Goal: Information Seeking & Learning: Understand process/instructions

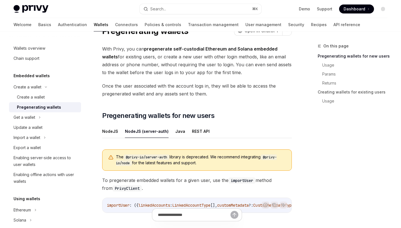
scroll to position [27, 0]
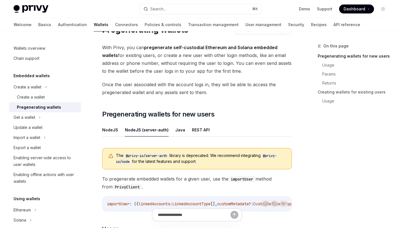
click at [240, 157] on span "The @privy-io/server-auth library is deprecated. We recommend integrating @priv…" at bounding box center [201, 159] width 170 height 12
click at [110, 131] on button "NodeJS" at bounding box center [110, 130] width 16 height 13
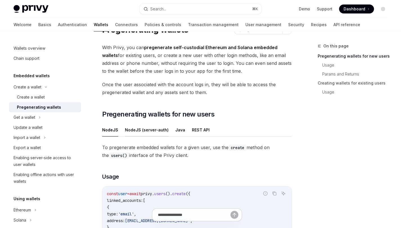
click at [154, 134] on button "NodeJS (server-auth)" at bounding box center [147, 130] width 44 height 13
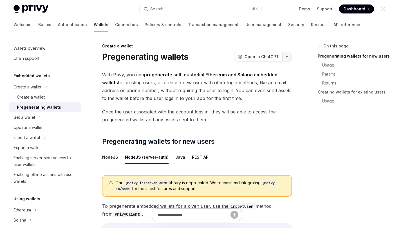
click at [285, 54] on button "button" at bounding box center [287, 57] width 10 height 10
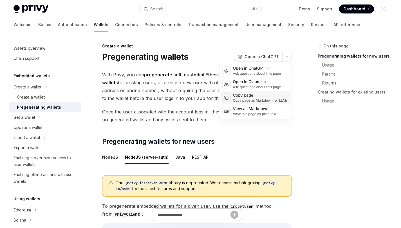
click at [255, 100] on div "Copy page as Markdown for LLMs" at bounding box center [260, 100] width 55 height 5
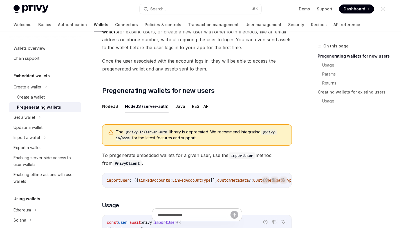
click at [283, 60] on span "Once the user associated with the account logs in, they will be able to access …" at bounding box center [197, 65] width 190 height 16
click at [169, 132] on code "@privy-io/server-auth" at bounding box center [147, 133] width 46 height 6
drag, startPoint x: 171, startPoint y: 132, endPoint x: 126, endPoint y: 132, distance: 44.5
click at [126, 132] on code "@privy-io/server-auth" at bounding box center [147, 133] width 46 height 6
copy code "@privy-io/server-auth"
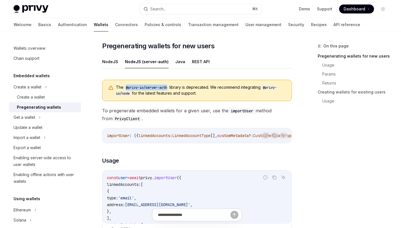
scroll to position [102, 0]
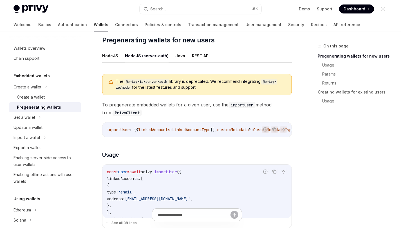
click at [269, 79] on code "@privy-io/node" at bounding box center [196, 85] width 161 height 12
click at [274, 81] on code "@privy-io/node" at bounding box center [196, 85] width 161 height 12
click at [270, 89] on span "The @privy-io/server-auth library is deprecated. We recommend integrating @priv…" at bounding box center [201, 85] width 170 height 12
click at [224, 89] on span "The @privy-io/server-auth library is deprecated. We recommend integrating @priv…" at bounding box center [201, 85] width 170 height 12
copy code "@privy-io/node"
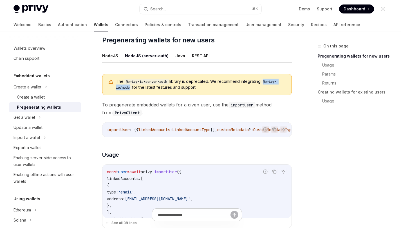
drag, startPoint x: 266, startPoint y: 82, endPoint x: 130, endPoint y: 86, distance: 136.8
click at [130, 86] on code "@privy-io/node" at bounding box center [196, 85] width 161 height 12
click at [265, 81] on code "@privy-io/node" at bounding box center [196, 85] width 161 height 12
drag, startPoint x: 261, startPoint y: 88, endPoint x: 109, endPoint y: 78, distance: 152.8
click at [109, 78] on div "The @privy-io/server-auth library is deprecated. We recommend integrating @priv…" at bounding box center [197, 84] width 190 height 21
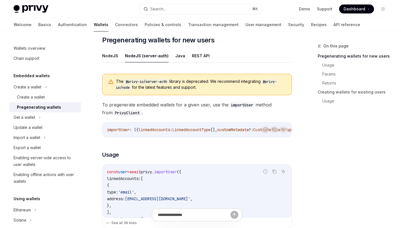
copy span "The @privy-io/server-auth library is deprecated. We recommend integrating @priv…"
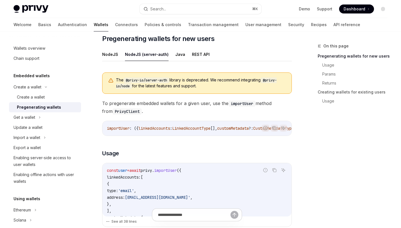
scroll to position [101, 0]
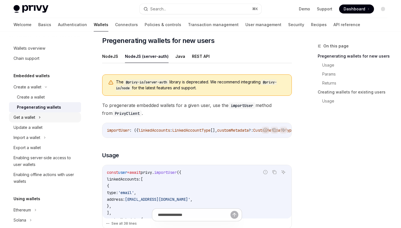
click at [37, 116] on div "Get a wallet" at bounding box center [45, 118] width 72 height 10
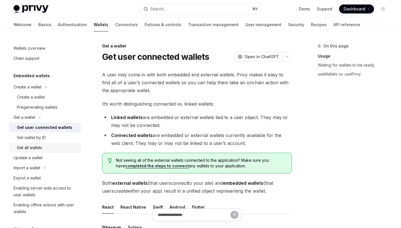
click at [43, 145] on div "Get all wallets" at bounding box center [47, 148] width 61 height 7
type textarea "*"
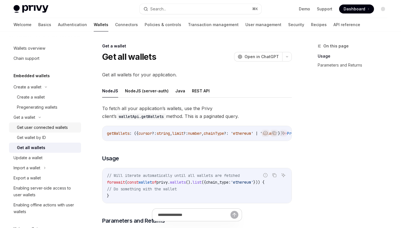
click at [50, 123] on link "Get user connected wallets" at bounding box center [45, 128] width 72 height 10
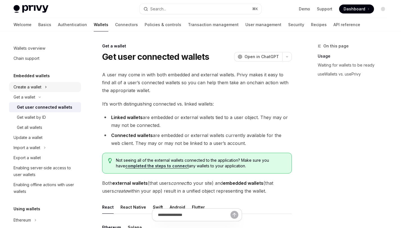
click at [37, 86] on div "Create a wallet" at bounding box center [28, 87] width 28 height 7
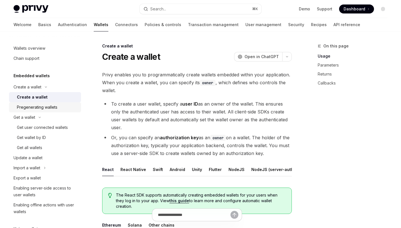
click at [34, 107] on div "Pregenerating wallets" at bounding box center [37, 107] width 41 height 7
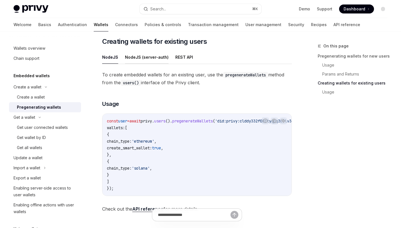
click at [140, 57] on button "NodeJS (server-auth)" at bounding box center [147, 57] width 44 height 13
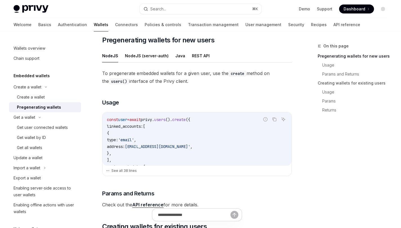
scroll to position [99, 0]
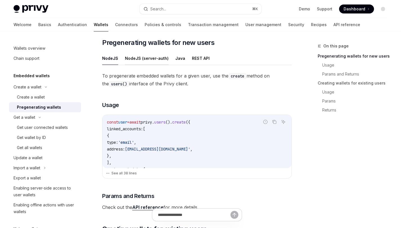
click at [151, 62] on button "NodeJS (server-auth)" at bounding box center [147, 58] width 44 height 13
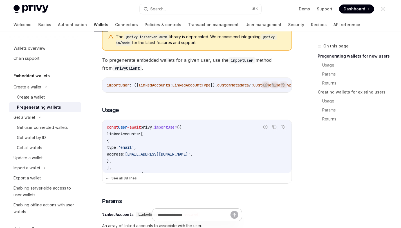
click at [125, 176] on div "See all 38 lines" at bounding box center [196, 179] width 189 height 10
click at [125, 179] on button "See all 38 lines" at bounding box center [197, 179] width 182 height 8
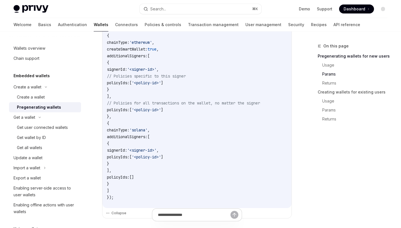
scroll to position [327, 0]
drag, startPoint x: 167, startPoint y: 179, endPoint x: 135, endPoint y: 138, distance: 52.0
click at [135, 138] on code "const user = await privy . importUser ({ linkedAccounts: [ { type: 'email' , ad…" at bounding box center [197, 71] width 180 height 257
copy code "additionalSigners: [ { signerId: '<signer-id>' , policyIds: [ '<policy-id>' ] }…"
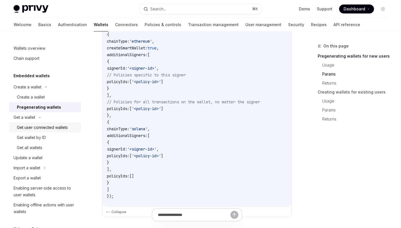
click at [40, 126] on div "Get user connected wallets" at bounding box center [42, 127] width 51 height 7
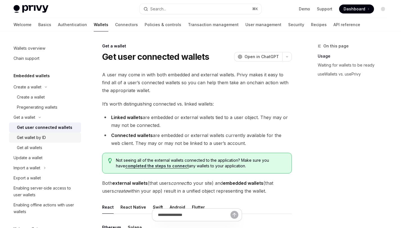
click at [35, 141] on div "Get wallet by ID" at bounding box center [31, 137] width 29 height 7
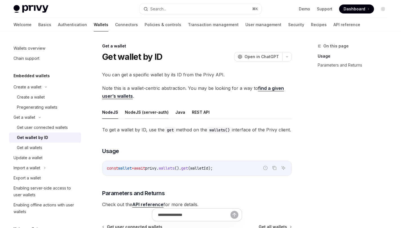
click at [148, 115] on button "NodeJS (server-auth)" at bounding box center [147, 112] width 44 height 13
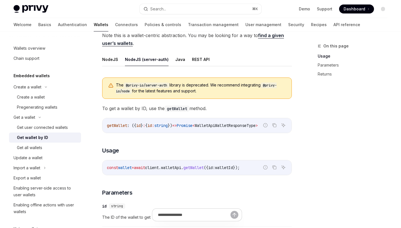
scroll to position [54, 0]
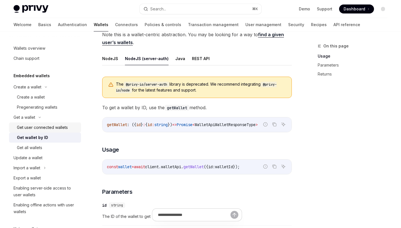
click at [45, 127] on div "Get user connected wallets" at bounding box center [42, 127] width 51 height 7
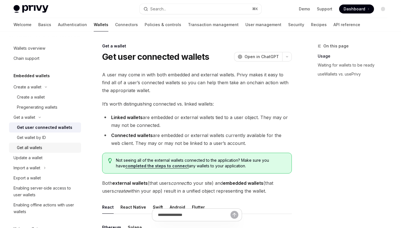
click at [40, 150] on div "Get all wallets" at bounding box center [29, 148] width 25 height 7
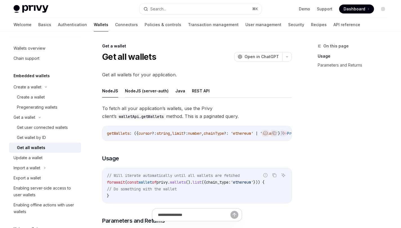
click at [150, 94] on button "NodeJS (server-auth)" at bounding box center [147, 90] width 44 height 13
type textarea "*"
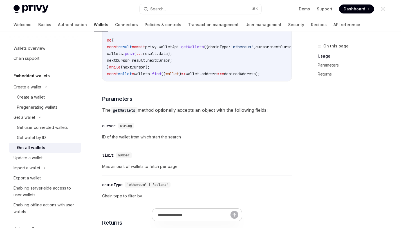
scroll to position [188, 0]
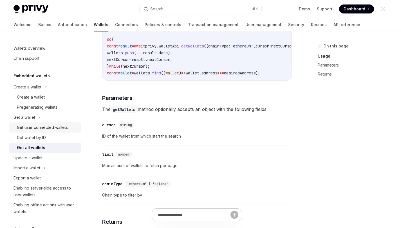
click at [50, 125] on div "Get user connected wallets" at bounding box center [42, 127] width 51 height 7
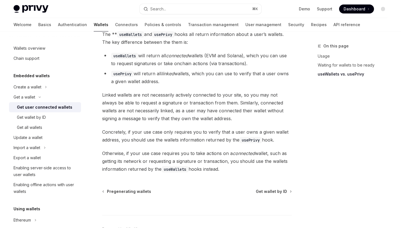
scroll to position [502, 0]
click at [45, 126] on div "Get all wallets" at bounding box center [47, 127] width 61 height 7
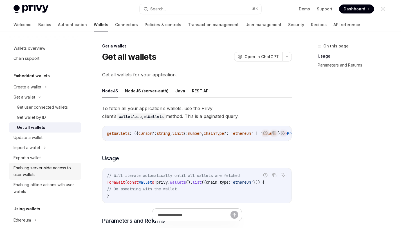
click at [52, 169] on div "Enabling server-side access to user wallets" at bounding box center [46, 172] width 64 height 14
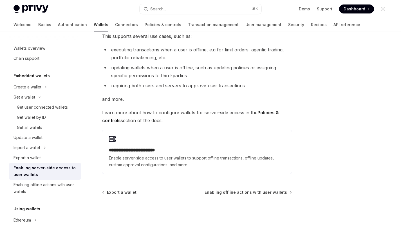
scroll to position [77, 0]
click at [45, 129] on div "Get all wallets" at bounding box center [47, 127] width 61 height 7
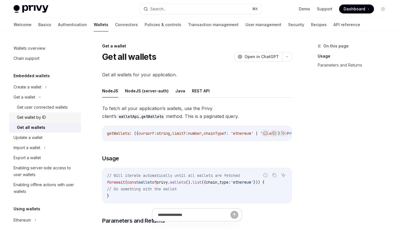
click at [46, 118] on div "Get wallet by ID" at bounding box center [31, 117] width 29 height 7
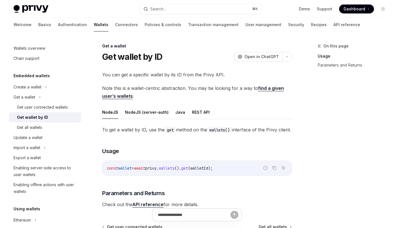
click at [127, 97] on link "find a given user’s wallets" at bounding box center [193, 93] width 182 height 14
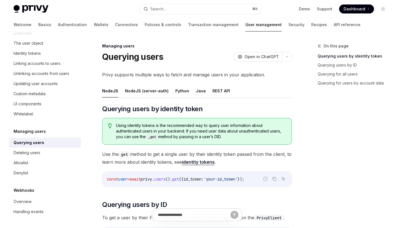
scroll to position [9, 0]
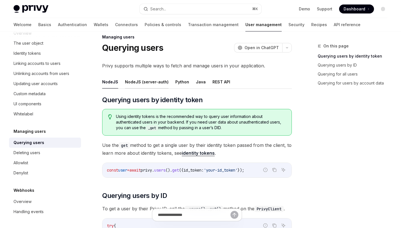
click at [134, 83] on button "NodeJS (server-auth)" at bounding box center [147, 81] width 44 height 13
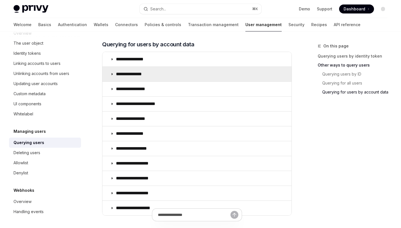
scroll to position [392, 0]
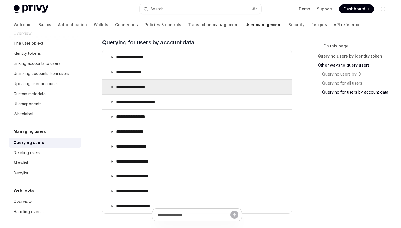
click at [174, 90] on summary "**********" at bounding box center [196, 87] width 189 height 15
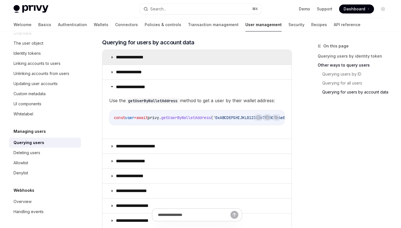
click at [138, 59] on p "**********" at bounding box center [134, 58] width 37 height 6
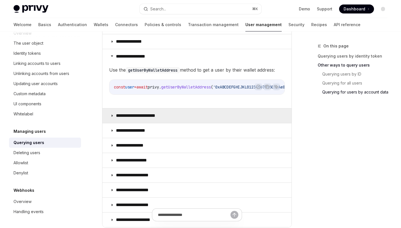
scroll to position [474, 0]
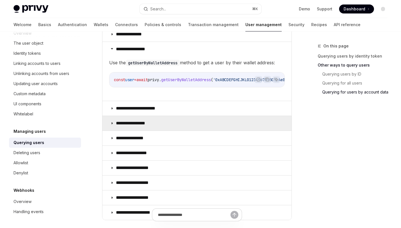
click at [166, 127] on summary "**********" at bounding box center [196, 123] width 189 height 15
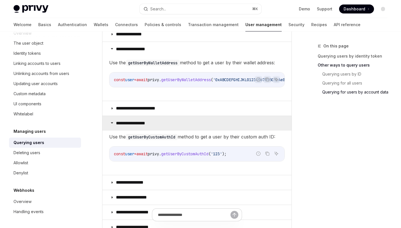
click at [158, 123] on summary "**********" at bounding box center [196, 123] width 189 height 15
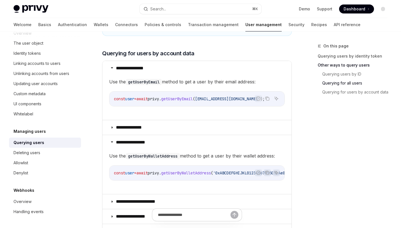
scroll to position [380, 0]
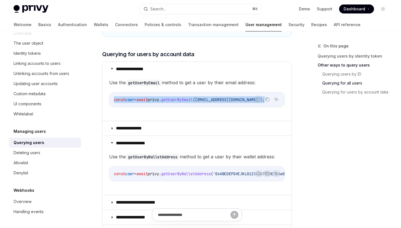
drag, startPoint x: 252, startPoint y: 100, endPoint x: 114, endPoint y: 101, distance: 138.1
click at [114, 101] on code "const user = await privy . getUserByEmail ( 'user@gmail.com' );" at bounding box center [197, 100] width 166 height 7
copy span "const user = await privy . getUserByEmail ( 'user@gmail.com' );"
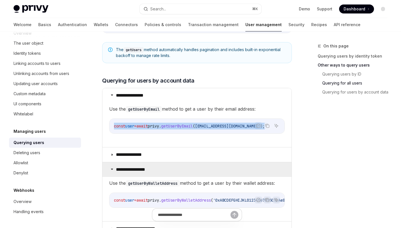
scroll to position [349, 0]
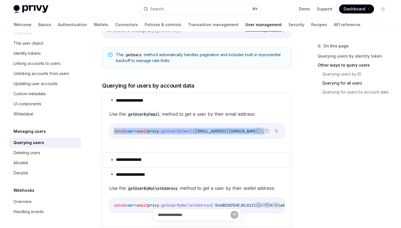
copy span "const user = await privy . getUserByEmail ( 'user@gmail.com' );"
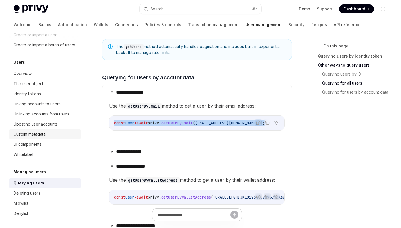
scroll to position [48, 0]
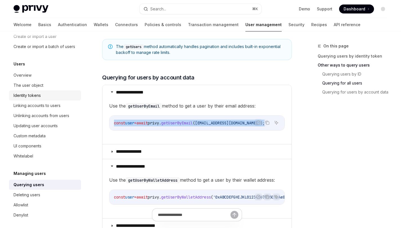
click at [40, 99] on div "Identity tokens" at bounding box center [27, 95] width 27 height 7
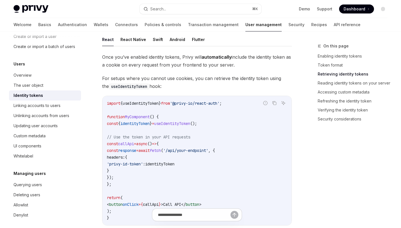
scroll to position [497, 0]
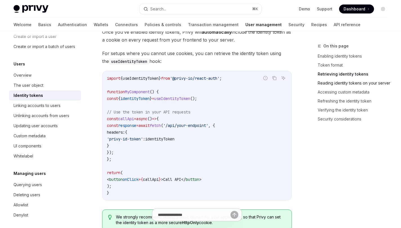
click at [349, 84] on link "Reading identity tokens on your server" at bounding box center [355, 83] width 74 height 9
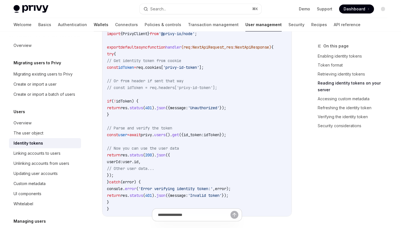
click at [94, 22] on link "Wallets" at bounding box center [101, 25] width 15 height 14
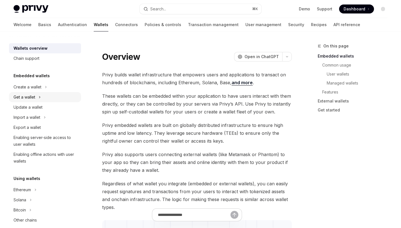
click at [30, 93] on div "Get a wallet" at bounding box center [45, 97] width 72 height 10
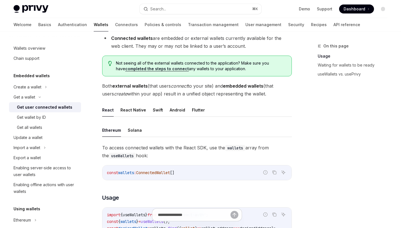
scroll to position [100, 0]
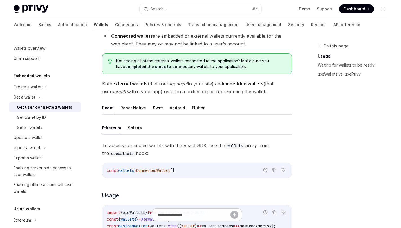
click at [141, 128] on ul "Ethereum Solana" at bounding box center [197, 129] width 190 height 14
click at [140, 128] on ul "Ethereum Solana" at bounding box center [197, 129] width 190 height 14
click at [138, 128] on button "Solana" at bounding box center [135, 128] width 14 height 13
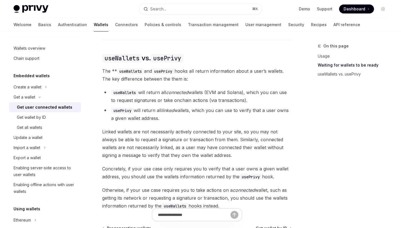
scroll to position [475, 0]
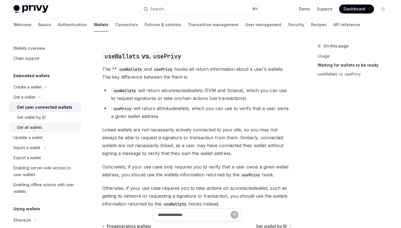
click at [57, 129] on div "Get all wallets" at bounding box center [47, 127] width 61 height 7
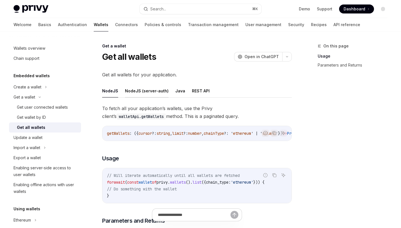
click at [158, 95] on button "NodeJS (server-auth)" at bounding box center [147, 90] width 44 height 13
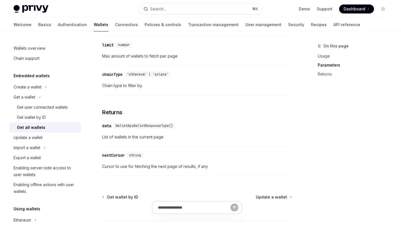
scroll to position [299, 0]
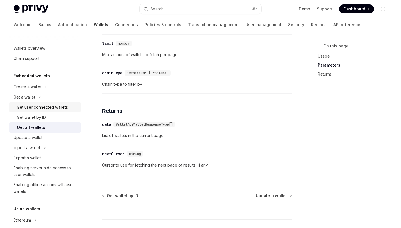
click at [46, 111] on link "Get user connected wallets" at bounding box center [45, 107] width 72 height 10
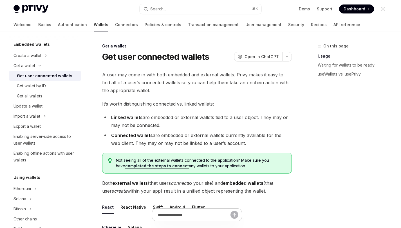
scroll to position [47, 0]
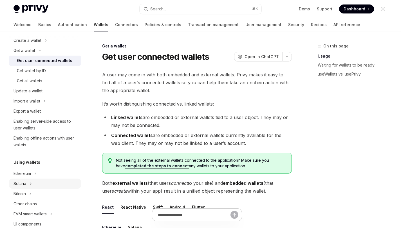
click at [22, 183] on div "Solana" at bounding box center [20, 184] width 13 height 7
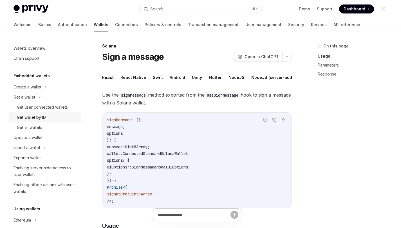
click at [37, 120] on div "Get wallet by ID" at bounding box center [31, 117] width 29 height 7
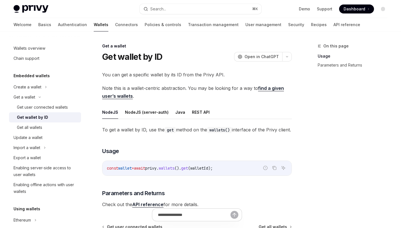
drag, startPoint x: 210, startPoint y: 134, endPoint x: 107, endPoint y: 57, distance: 128.4
click at [102, 47] on div "Get a wallet Get wallet by ID OpenAI Open in ChatGPT OpenAI Open in ChatGPT You…" at bounding box center [143, 171] width 297 height 257
click at [153, 109] on button "NodeJS (server-auth)" at bounding box center [147, 112] width 44 height 13
type textarea "*"
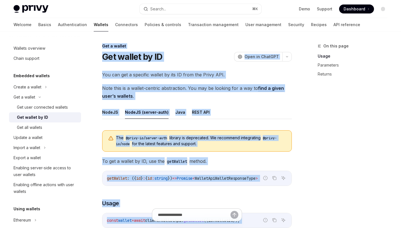
drag, startPoint x: 182, startPoint y: 123, endPoint x: 99, endPoint y: 44, distance: 114.0
copy div "**********"
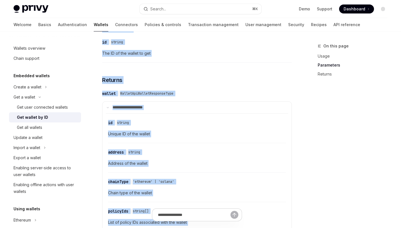
scroll to position [217, 0]
copy div "**********"
click at [42, 130] on div "Get all wallets" at bounding box center [29, 127] width 25 height 7
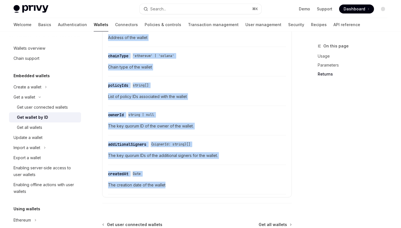
scroll to position [412, 0]
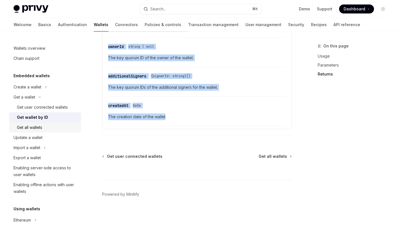
click at [53, 127] on div "Get all wallets" at bounding box center [47, 127] width 61 height 7
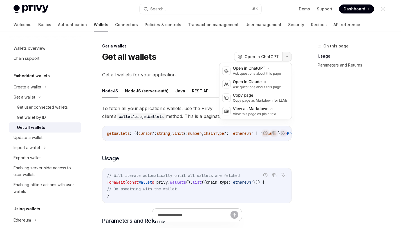
click at [286, 56] on icon "button" at bounding box center [287, 57] width 7 height 2
click at [261, 101] on div "Copy page as Markdown for LLMs" at bounding box center [260, 100] width 55 height 5
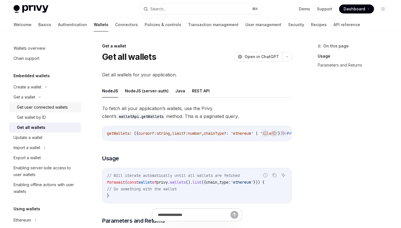
click at [28, 107] on div "Get user connected wallets" at bounding box center [42, 107] width 51 height 7
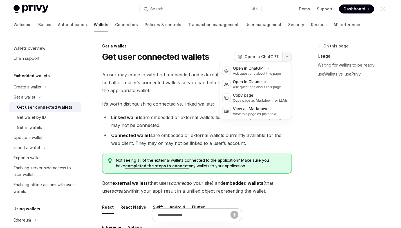
click at [289, 55] on button "button" at bounding box center [287, 57] width 10 height 10
click at [266, 102] on div "Copy page as Markdown for LLMs" at bounding box center [260, 100] width 55 height 5
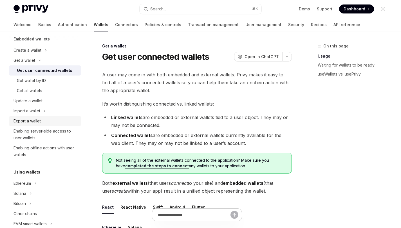
scroll to position [45, 0]
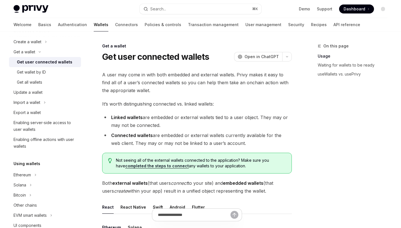
drag, startPoint x: 26, startPoint y: 182, endPoint x: 34, endPoint y: 167, distance: 16.4
click at [26, 182] on div "Solana" at bounding box center [45, 185] width 72 height 10
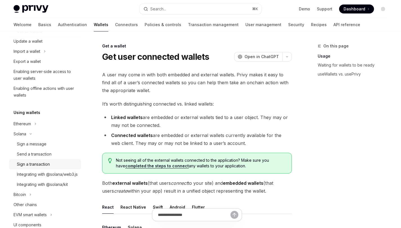
scroll to position [98, 0]
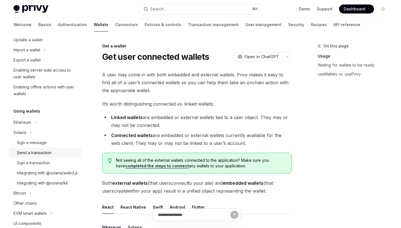
click at [47, 154] on div "Send a transaction" at bounding box center [34, 153] width 35 height 7
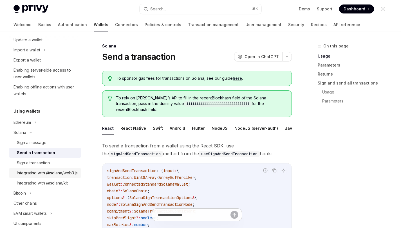
click at [51, 174] on div "Integrating with @solana/web3.js" at bounding box center [47, 173] width 61 height 7
click at [115, 24] on link "Connectors" at bounding box center [126, 25] width 23 height 14
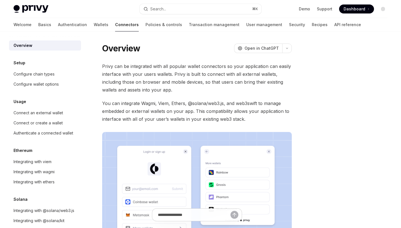
click at [58, 27] on link "Authentication" at bounding box center [72, 25] width 29 height 14
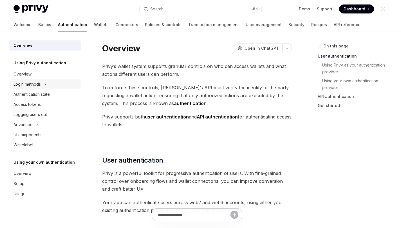
click at [41, 84] on div "Login methods" at bounding box center [27, 84] width 27 height 7
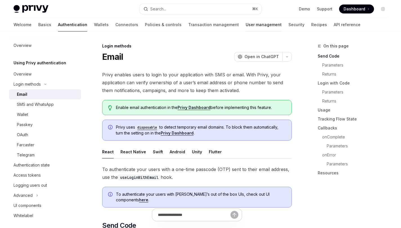
click at [246, 24] on link "User management" at bounding box center [264, 25] width 36 height 14
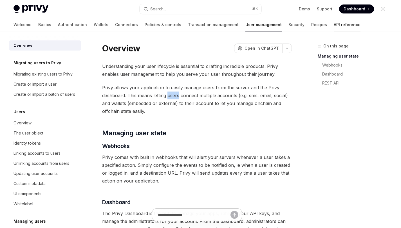
drag, startPoint x: 198, startPoint y: 83, endPoint x: 313, endPoint y: 23, distance: 129.7
click at [334, 23] on link "API reference" at bounding box center [347, 25] width 27 height 14
click at [334, 26] on link "API reference" at bounding box center [347, 25] width 27 height 14
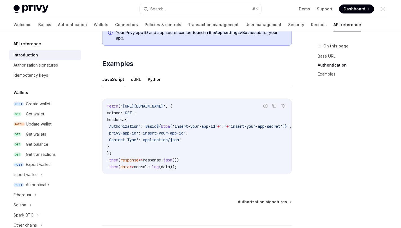
scroll to position [340, 0]
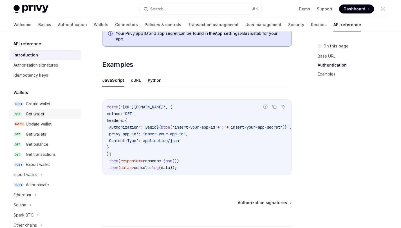
click at [37, 116] on div "Get wallet" at bounding box center [35, 114] width 18 height 7
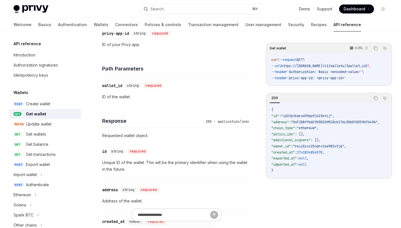
scroll to position [203, 0]
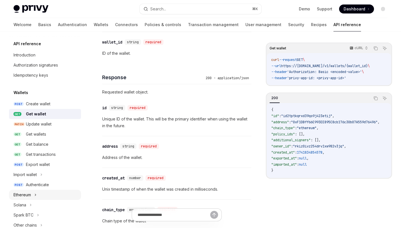
drag, startPoint x: 30, startPoint y: 203, endPoint x: 32, endPoint y: 197, distance: 6.1
click at [30, 203] on icon at bounding box center [31, 205] width 2 height 7
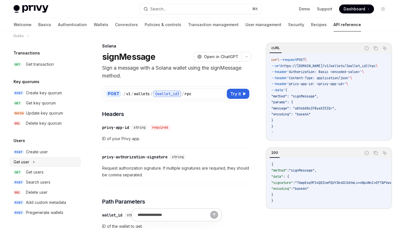
scroll to position [393, 0]
click at [40, 172] on div "Get users" at bounding box center [35, 171] width 18 height 7
click at [35, 183] on div "Search users" at bounding box center [38, 181] width 24 height 7
click at [35, 181] on div "Search users" at bounding box center [38, 181] width 24 height 7
click at [35, 163] on div "Get user" at bounding box center [45, 161] width 72 height 10
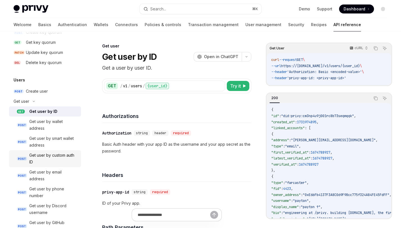
scroll to position [458, 0]
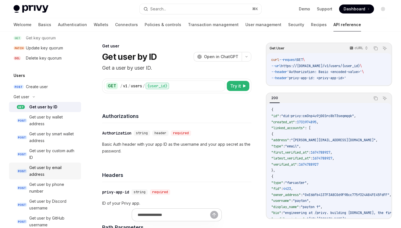
click at [51, 165] on div "Get user by email address" at bounding box center [53, 172] width 48 height 14
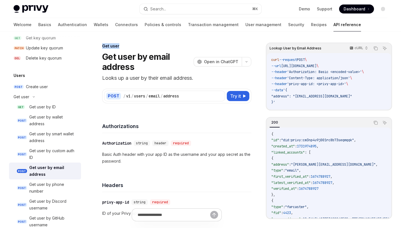
drag, startPoint x: 333, startPoint y: 202, endPoint x: 124, endPoint y: 46, distance: 260.8
click at [246, 61] on icon "button" at bounding box center [246, 62] width 7 height 2
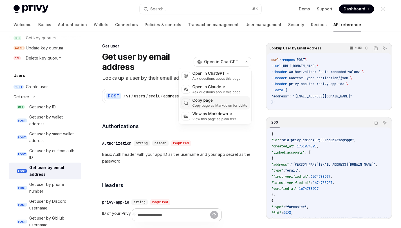
click at [215, 104] on div "Copy page as Markdown for LLMs" at bounding box center [219, 106] width 55 height 5
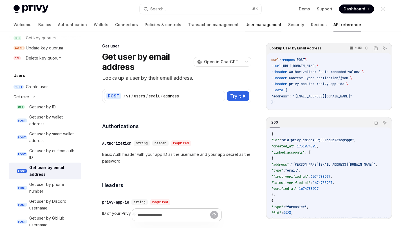
click at [245, 27] on link "User management" at bounding box center [263, 25] width 36 height 14
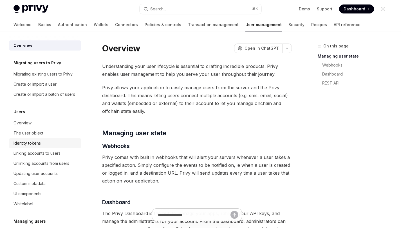
click at [37, 147] on div "Identity tokens" at bounding box center [27, 143] width 27 height 7
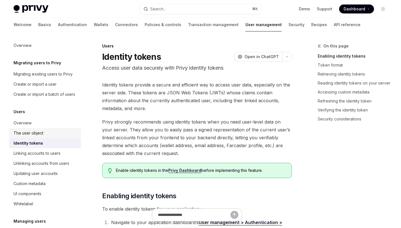
click at [37, 137] on div "The user object" at bounding box center [29, 133] width 30 height 7
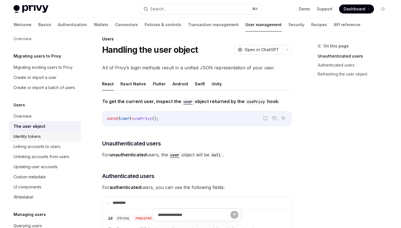
scroll to position [10, 0]
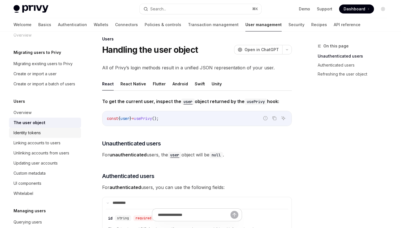
click at [48, 136] on div "Identity tokens" at bounding box center [46, 133] width 64 height 7
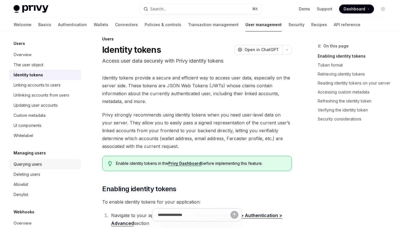
scroll to position [71, 0]
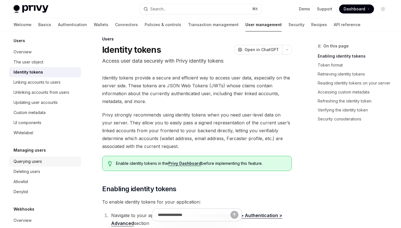
click at [51, 165] on div "Querying users" at bounding box center [46, 161] width 64 height 7
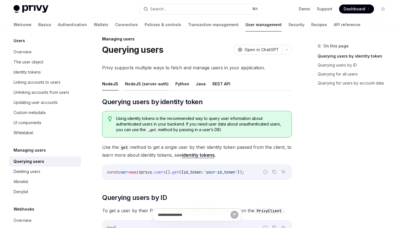
click at [132, 80] on button "NodeJS (server-auth)" at bounding box center [147, 83] width 44 height 13
type textarea "*"
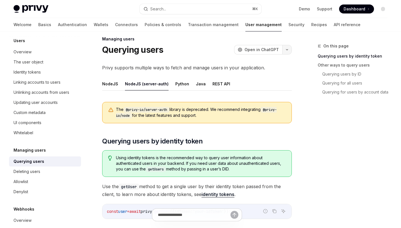
click at [290, 50] on button "button" at bounding box center [287, 50] width 10 height 10
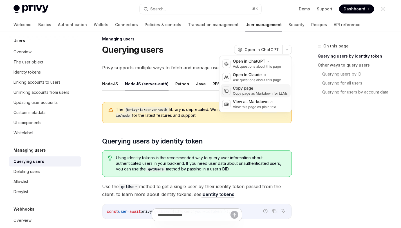
click at [260, 93] on div "Copy page as Markdown for LLMs" at bounding box center [260, 93] width 55 height 5
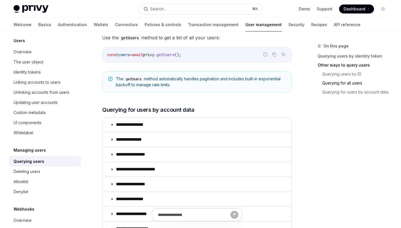
scroll to position [325, 0]
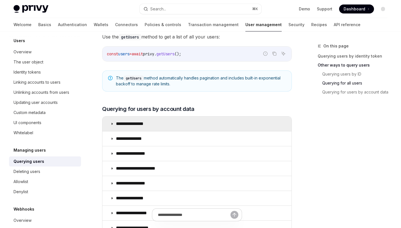
click at [152, 124] on summary "**********" at bounding box center [196, 124] width 189 height 15
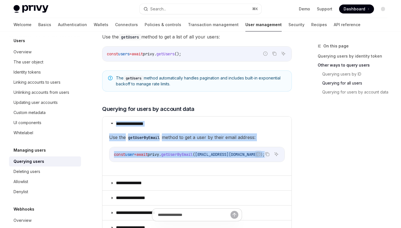
drag, startPoint x: 286, startPoint y: 156, endPoint x: 258, endPoint y: 115, distance: 49.5
click at [259, 115] on div "The @privy-io/server-auth library is deprecated. We recommend integrating @priv…" at bounding box center [197, 53] width 190 height 549
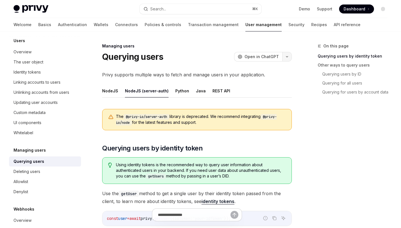
click at [286, 55] on button "button" at bounding box center [287, 57] width 10 height 10
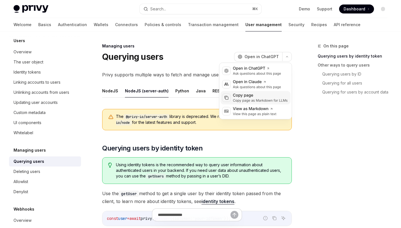
click at [257, 97] on div "Copy page" at bounding box center [260, 96] width 55 height 6
